Goal: Task Accomplishment & Management: Complete application form

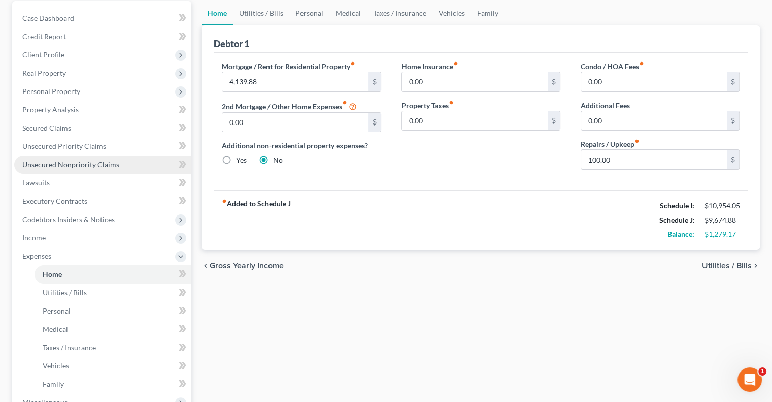
scroll to position [102, 0]
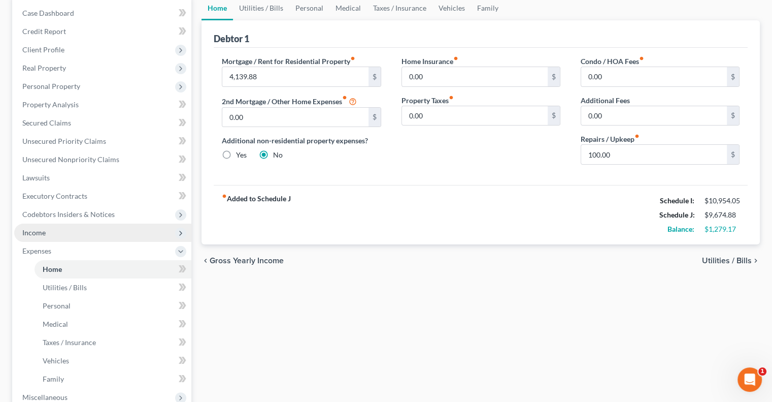
click at [51, 235] on span "Income" at bounding box center [102, 232] width 177 height 18
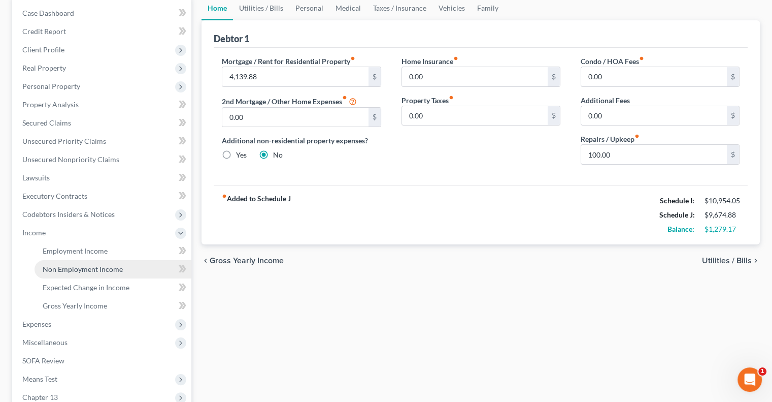
click at [61, 265] on span "Non Employment Income" at bounding box center [83, 269] width 80 height 9
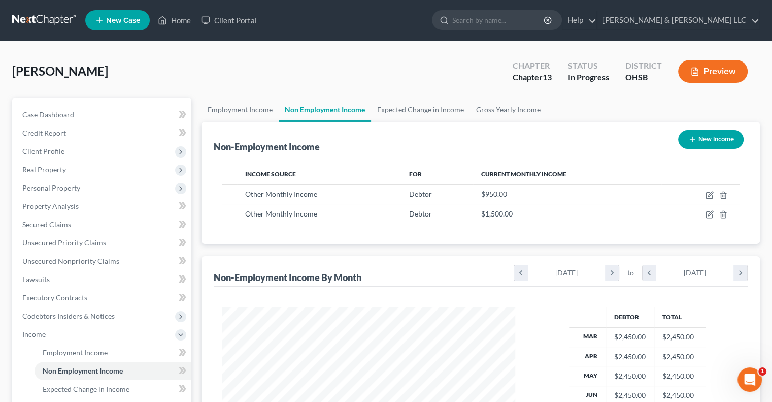
scroll to position [181, 313]
click at [712, 141] on button "New Income" at bounding box center [711, 139] width 66 height 19
select select "0"
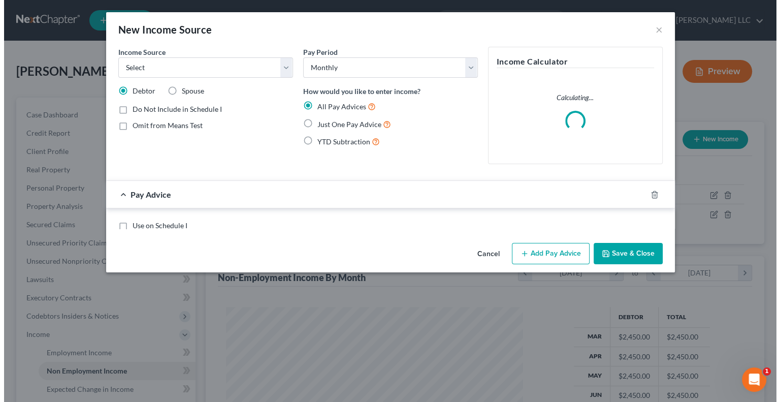
scroll to position [181, 317]
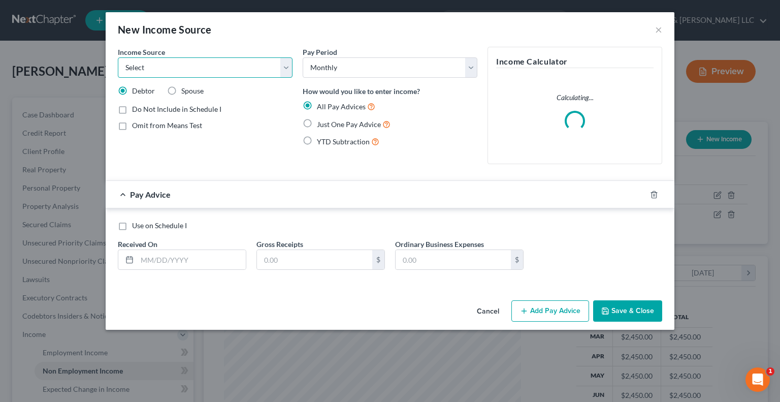
click at [162, 75] on select "Select Unemployment Disability (from employer) Pension Retirement Social Securi…" at bounding box center [205, 67] width 175 height 20
select select "13"
click at [118, 57] on select "Select Unemployment Disability (from employer) Pension Retirement Social Securi…" at bounding box center [205, 67] width 175 height 20
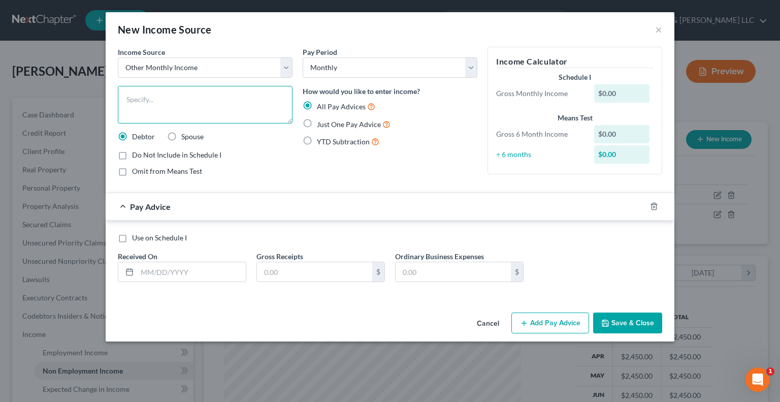
click at [166, 104] on textarea at bounding box center [205, 105] width 175 height 38
type textarea "Mileage Reimbursement"
click at [157, 268] on input "text" at bounding box center [191, 271] width 109 height 19
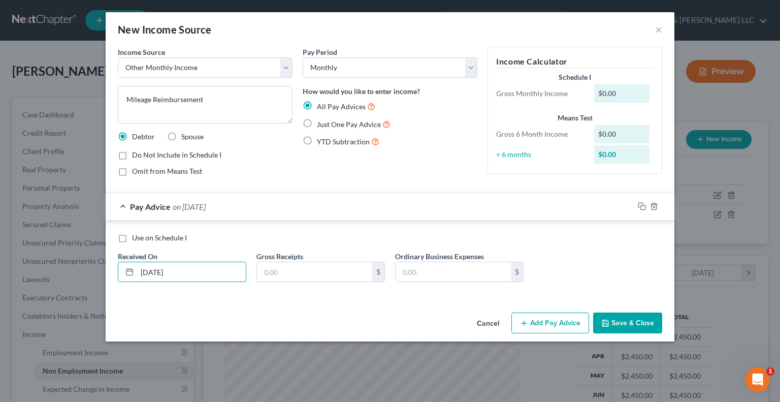
type input "[DATE]"
click at [545, 320] on button "Add Pay Advice" at bounding box center [550, 322] width 78 height 21
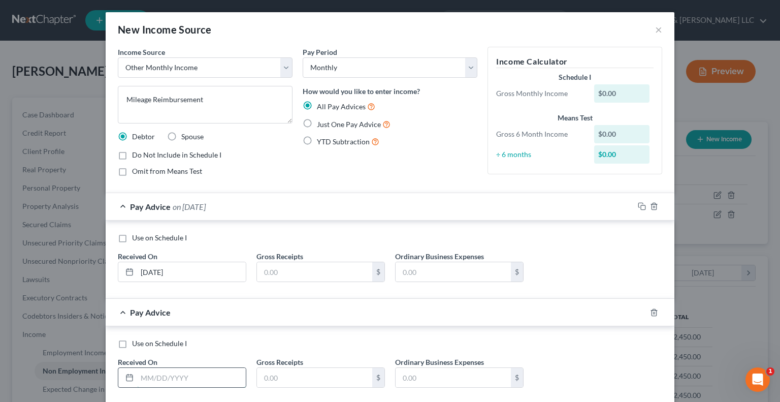
click at [173, 373] on input "text" at bounding box center [191, 377] width 109 height 19
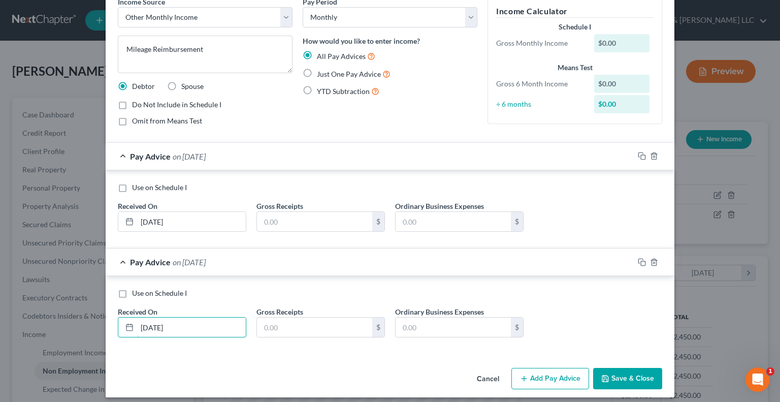
scroll to position [56, 0]
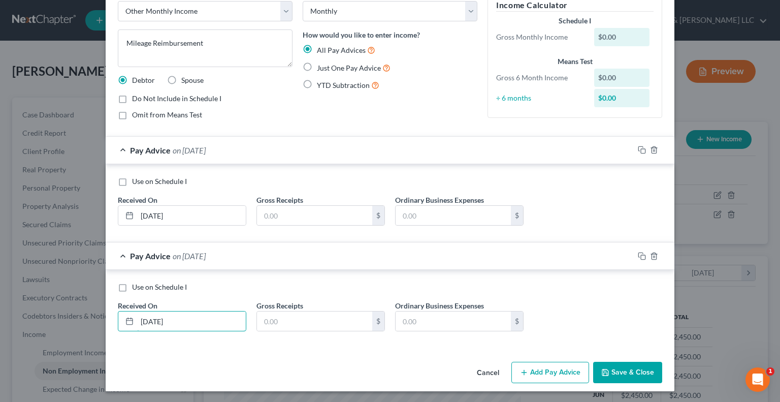
type input "[DATE]"
click at [561, 375] on button "Add Pay Advice" at bounding box center [550, 372] width 78 height 21
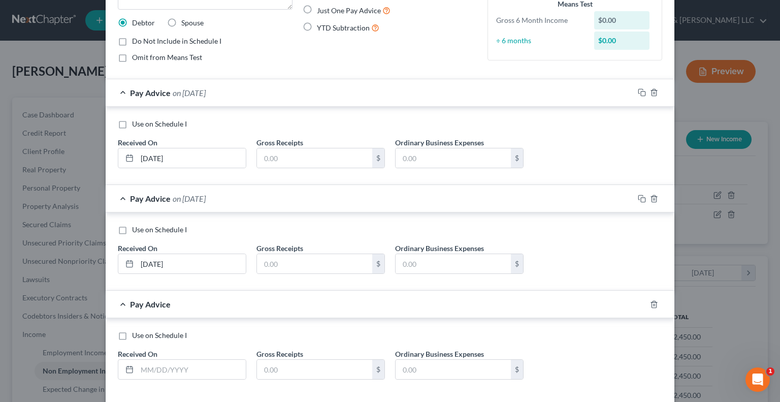
scroll to position [158, 0]
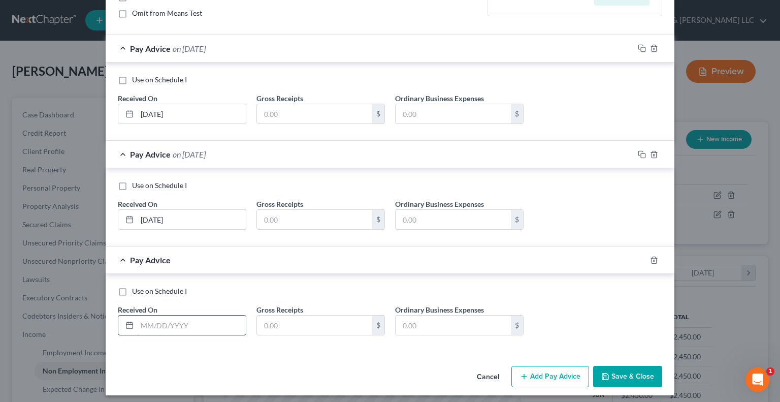
click at [181, 319] on input "text" at bounding box center [191, 324] width 109 height 19
type input "[DATE]"
click at [276, 113] on input "text" at bounding box center [314, 113] width 115 height 19
type input "600"
click at [288, 218] on input "text" at bounding box center [314, 219] width 115 height 19
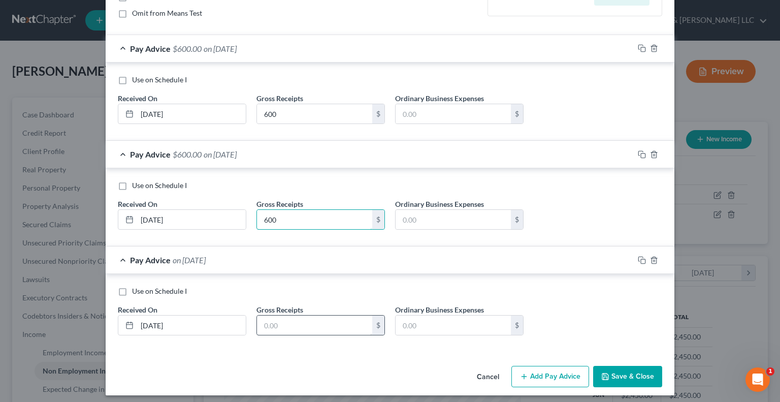
type input "600"
click at [276, 319] on input "text" at bounding box center [314, 324] width 115 height 19
type input "600"
click at [531, 367] on button "Add Pay Advice" at bounding box center [550, 376] width 78 height 21
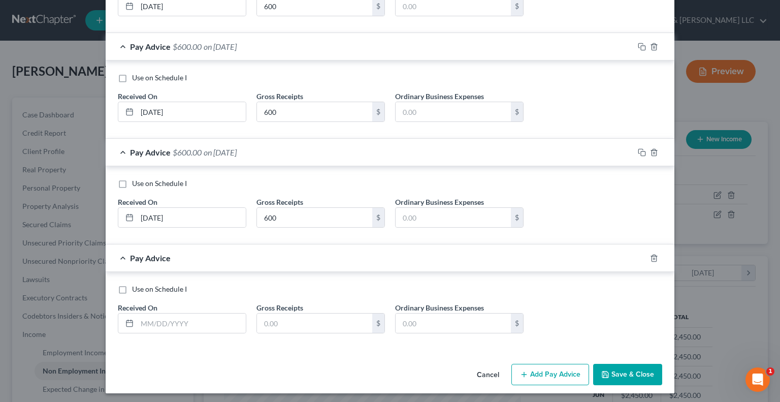
scroll to position [267, 0]
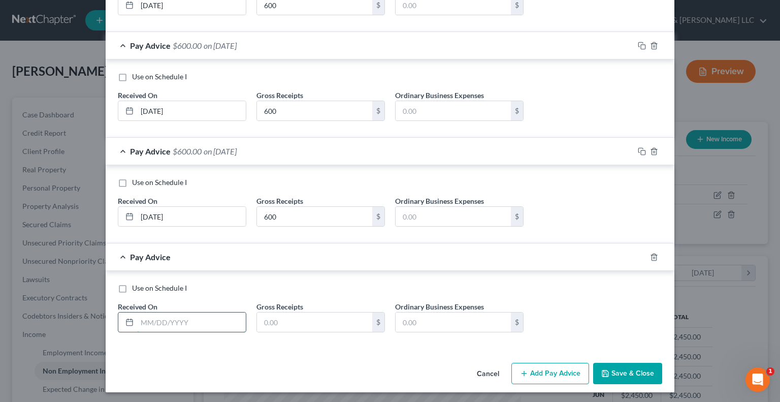
click at [203, 324] on input "text" at bounding box center [191, 321] width 109 height 19
type input "[DATE]"
click at [273, 322] on input "text" at bounding box center [314, 321] width 115 height 19
type input "640"
click at [543, 377] on button "Add Pay Advice" at bounding box center [550, 373] width 78 height 21
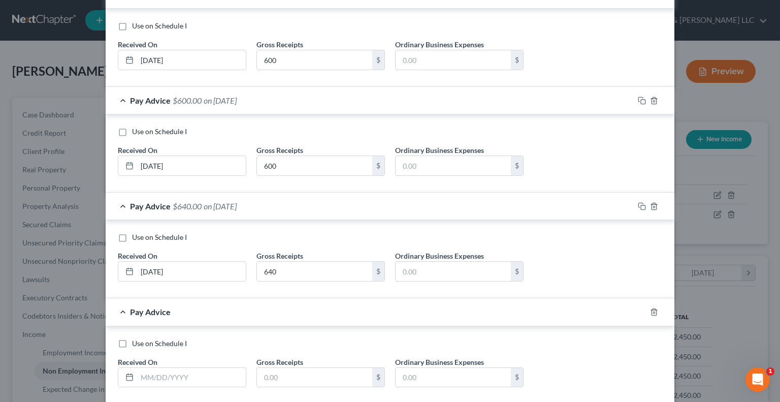
scroll to position [372, 0]
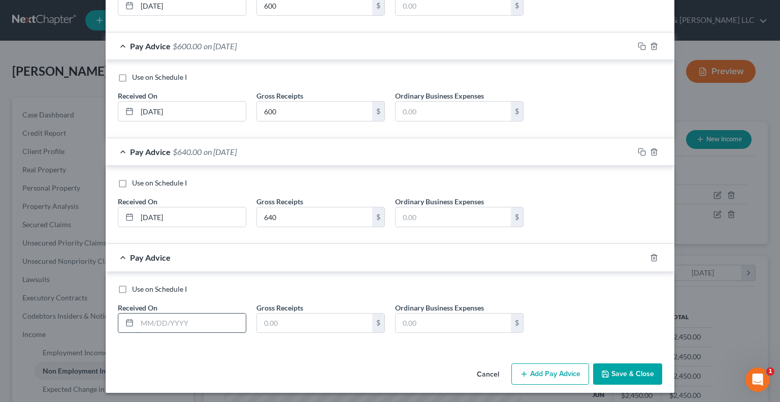
click at [195, 318] on input "text" at bounding box center [191, 322] width 109 height 19
click at [273, 328] on input "text" at bounding box center [314, 322] width 115 height 19
drag, startPoint x: 148, startPoint y: 320, endPoint x: 156, endPoint y: 322, distance: 8.4
click at [156, 322] on input "[DATE]" at bounding box center [191, 322] width 109 height 19
type input "[DATE]"
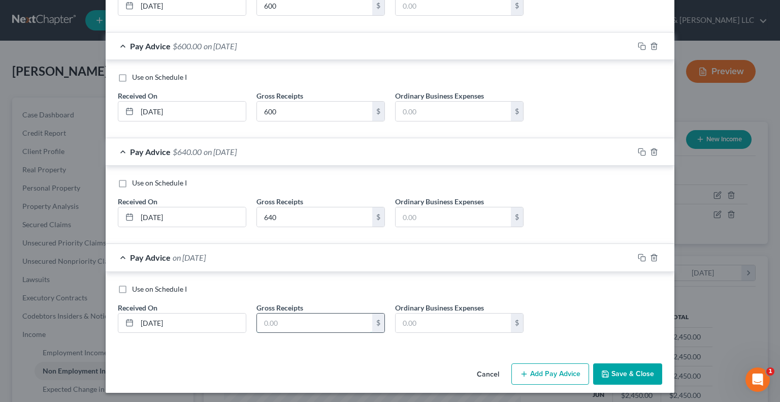
click at [290, 322] on input "text" at bounding box center [314, 322] width 115 height 19
type input "510"
drag, startPoint x: 148, startPoint y: 214, endPoint x: 155, endPoint y: 216, distance: 6.8
click at [155, 216] on input "[DATE]" at bounding box center [191, 216] width 109 height 19
type input "[DATE]"
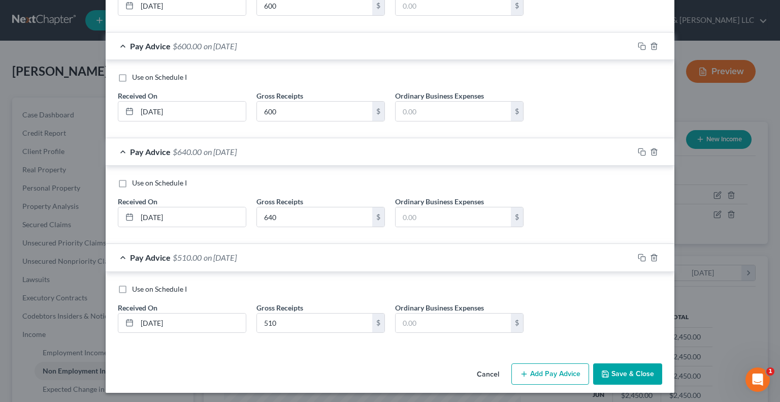
click at [529, 375] on button "Add Pay Advice" at bounding box center [550, 373] width 78 height 21
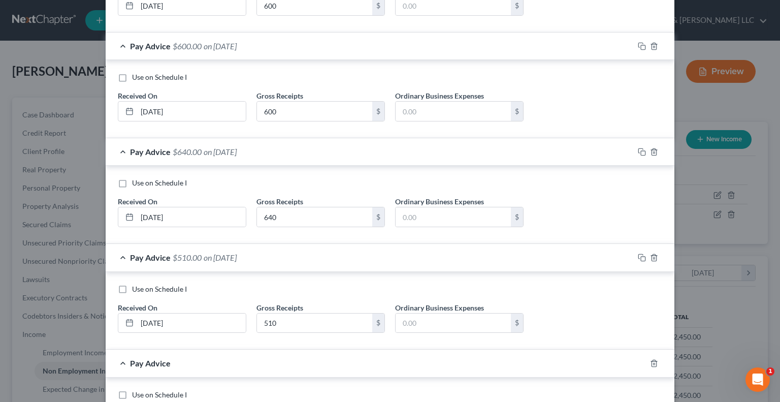
scroll to position [473, 0]
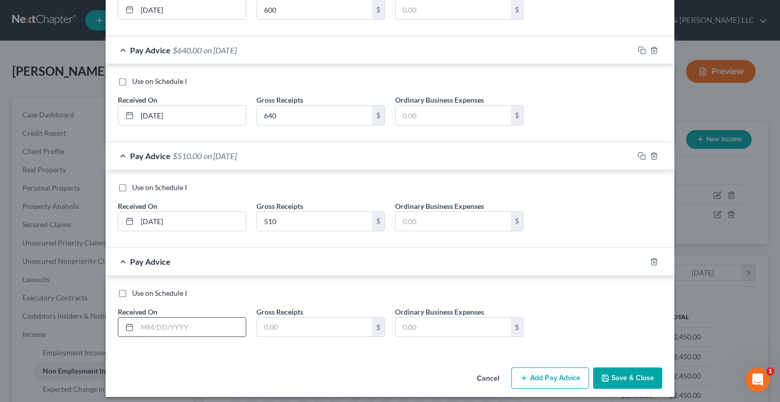
click at [156, 326] on input "text" at bounding box center [191, 326] width 109 height 19
type input "[DATE]"
click at [282, 326] on input "text" at bounding box center [314, 326] width 115 height 19
type input "600"
click at [454, 332] on input "text" at bounding box center [453, 326] width 115 height 19
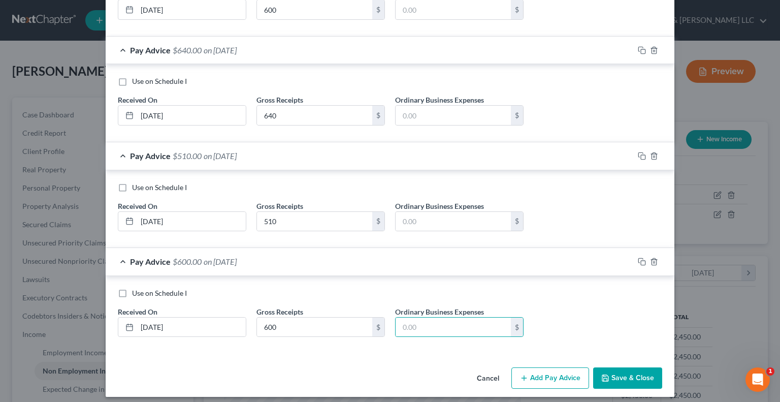
click at [559, 227] on div "Use on Schedule I Received On * [DATE] Gross Receipts 510 $ Ordinary Business E…" at bounding box center [390, 210] width 554 height 57
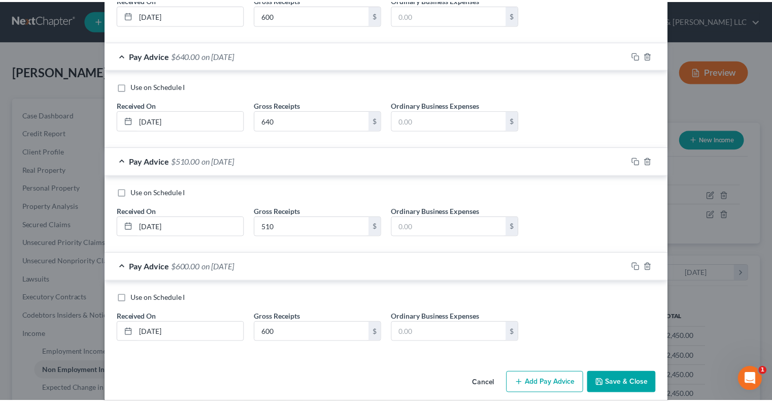
scroll to position [477, 0]
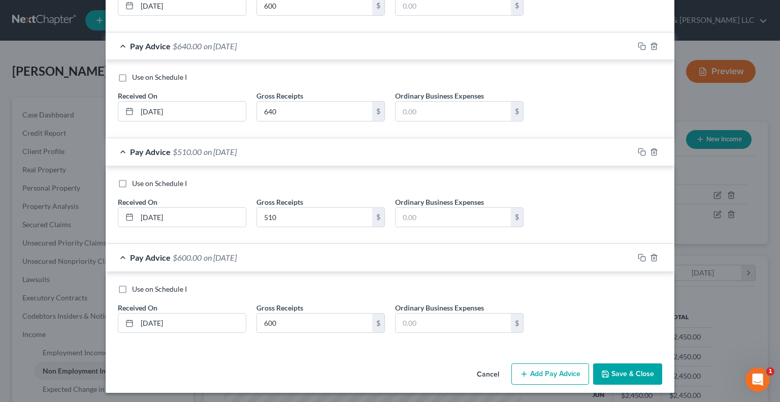
click at [132, 286] on label "Use on Schedule I" at bounding box center [159, 289] width 55 height 10
click at [136, 286] on input "Use on Schedule I" at bounding box center [139, 287] width 7 height 7
checkbox input "true"
click at [604, 375] on button "Save & Close" at bounding box center [627, 373] width 69 height 21
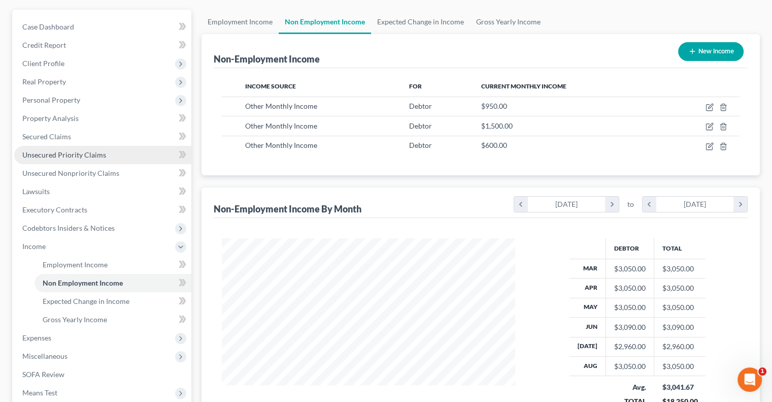
scroll to position [102, 0]
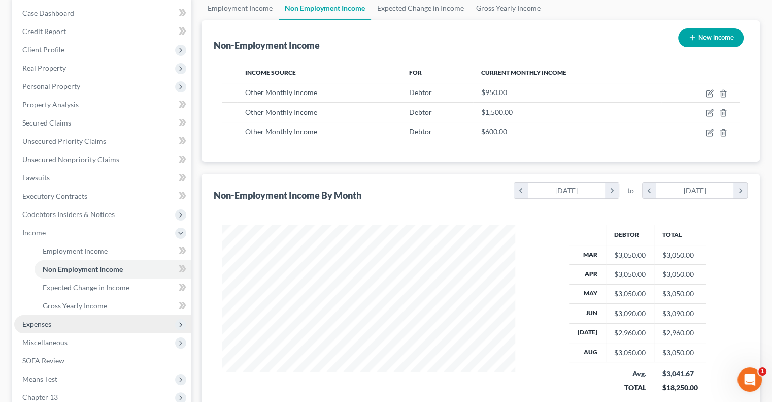
click at [52, 319] on span "Expenses" at bounding box center [102, 324] width 177 height 18
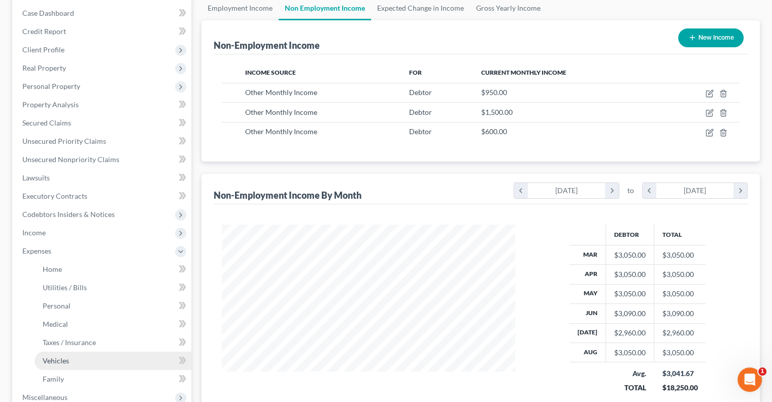
click at [56, 357] on span "Vehicles" at bounding box center [56, 360] width 26 height 9
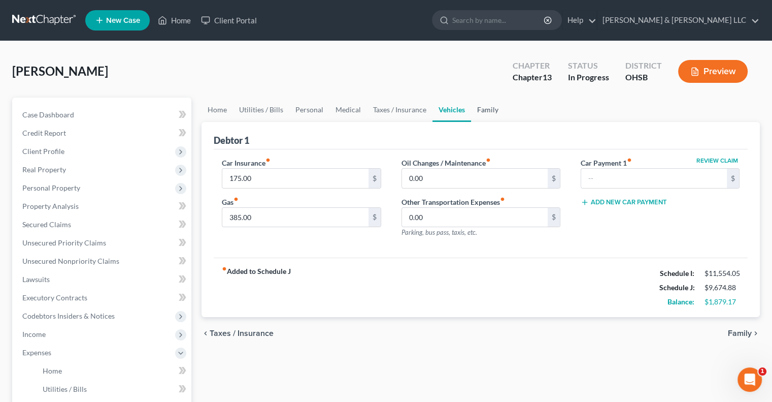
click at [487, 111] on link "Family" at bounding box center [488, 109] width 34 height 24
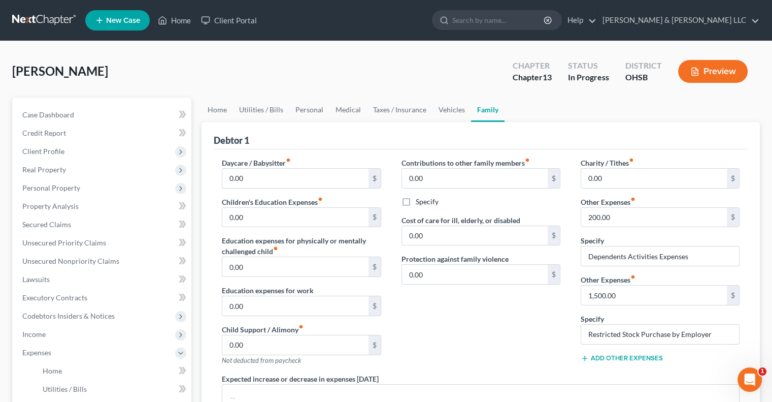
click at [619, 355] on button "Add Other Expenses" at bounding box center [622, 358] width 82 height 8
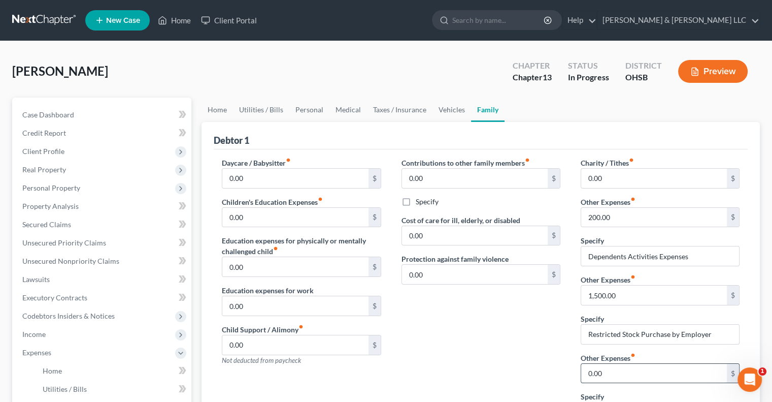
click at [607, 369] on input "0.00" at bounding box center [654, 373] width 146 height 19
type input "400"
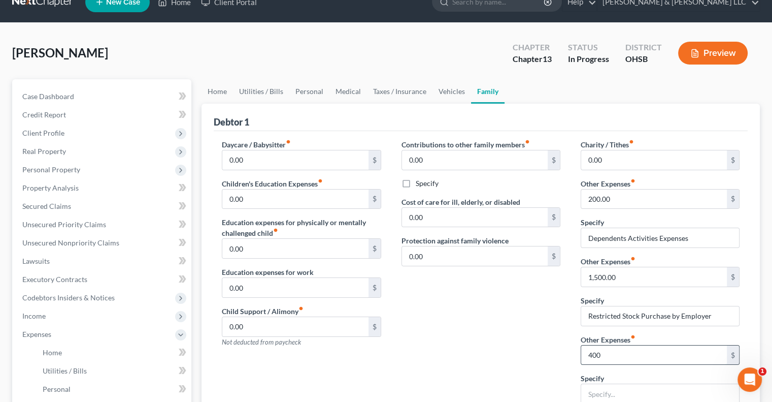
click at [610, 360] on input "400" at bounding box center [654, 354] width 146 height 19
click at [614, 396] on input "text" at bounding box center [660, 393] width 158 height 19
click at [604, 358] on input "text" at bounding box center [654, 354] width 146 height 19
type input "1"
click at [608, 395] on input "text" at bounding box center [660, 393] width 158 height 19
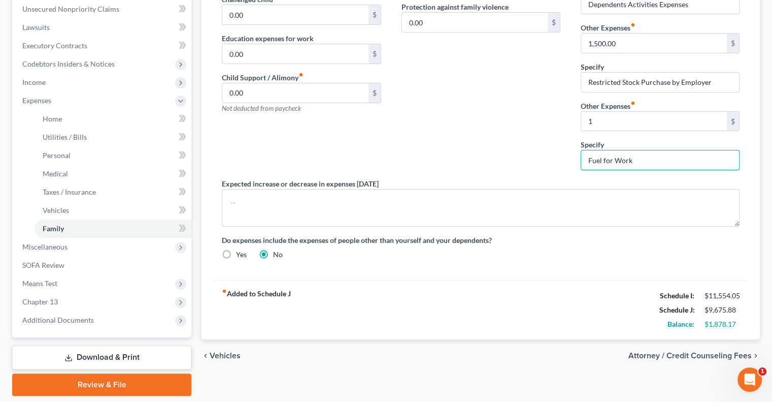
scroll to position [283, 0]
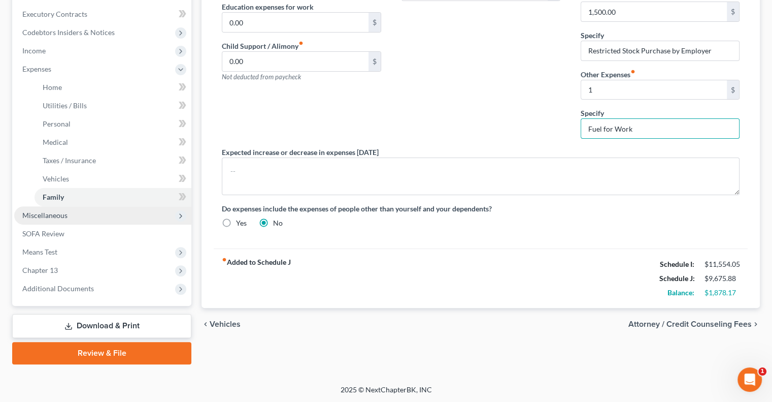
type input "Fuel for Work"
click at [46, 215] on span "Miscellaneous" at bounding box center [44, 215] width 45 height 9
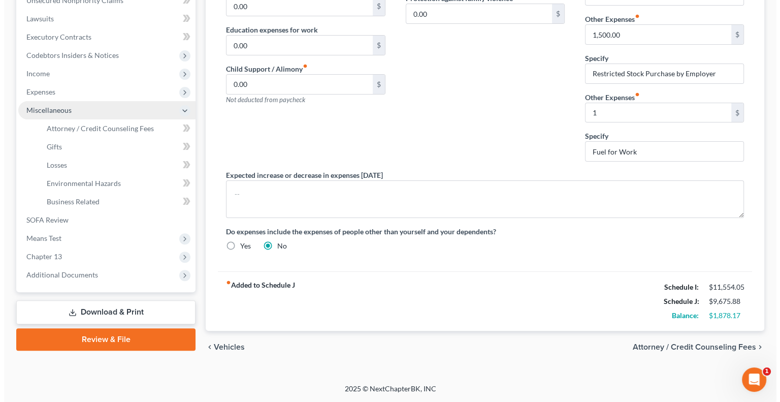
scroll to position [258, 0]
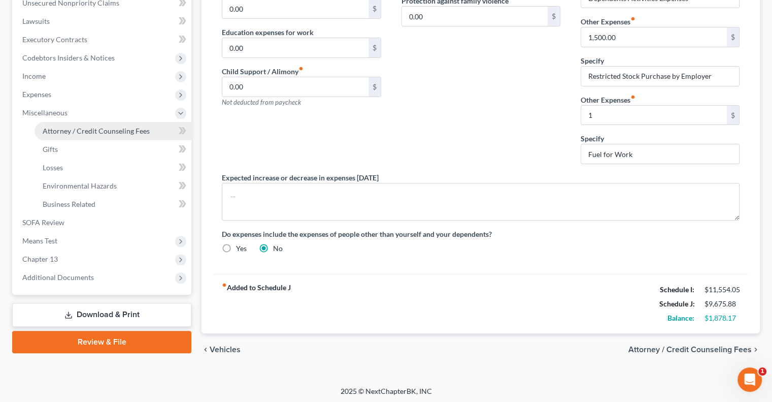
click at [114, 135] on link "Attorney / Credit Counseling Fees" at bounding box center [113, 131] width 157 height 18
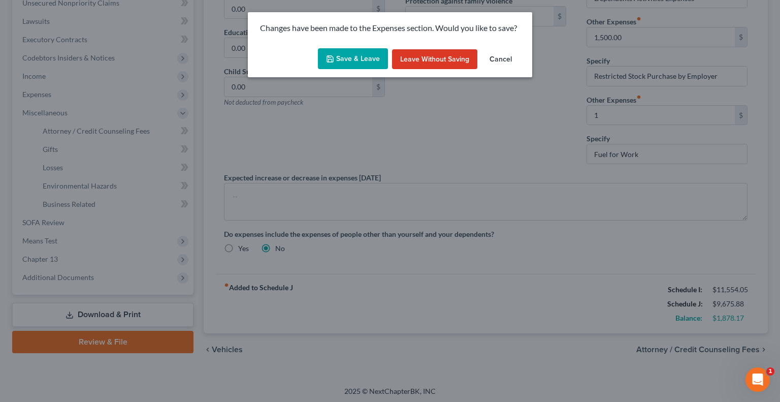
click at [348, 58] on button "Save & Leave" at bounding box center [353, 58] width 70 height 21
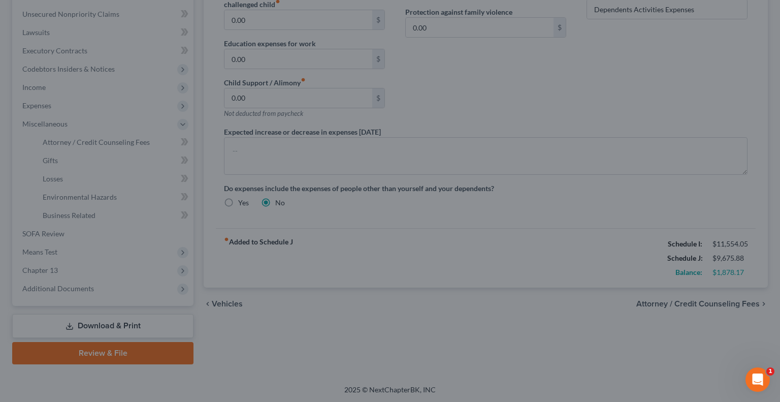
select select "1"
select select "0"
select select "1"
